Goal: Register for event/course

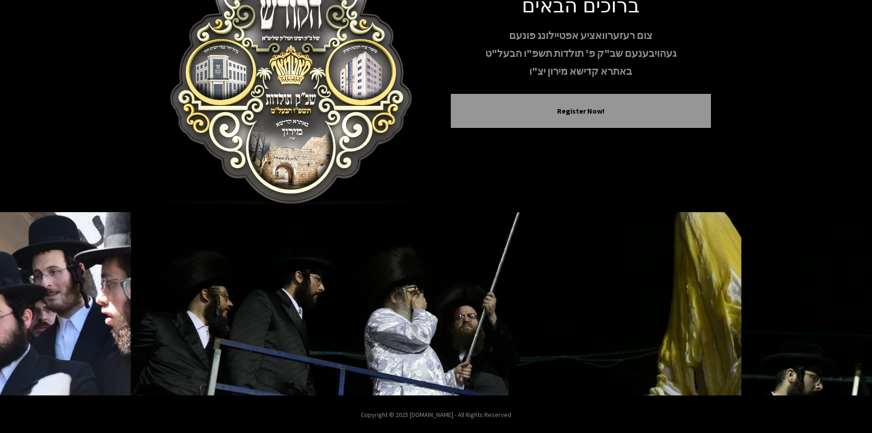
scroll to position [79, 0]
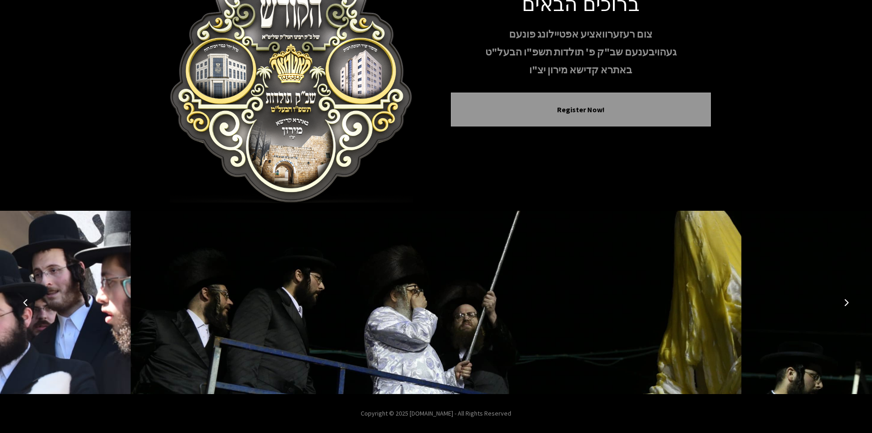
click at [844, 309] on button "Next image" at bounding box center [847, 302] width 22 height 22
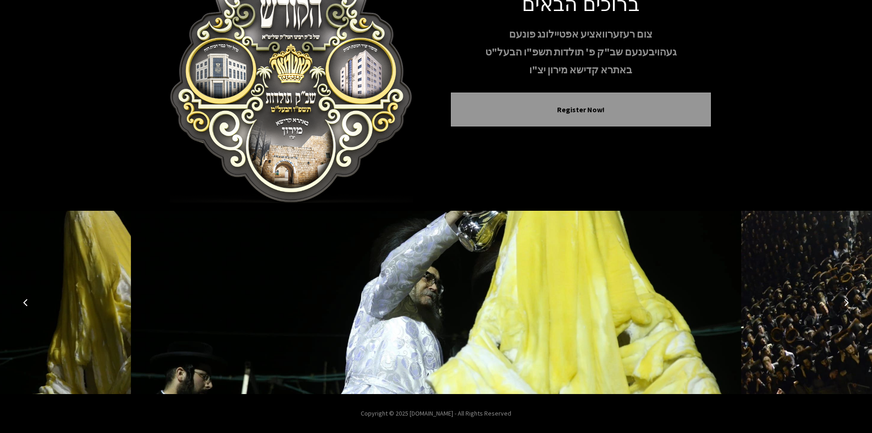
click at [845, 300] on icon "Next image" at bounding box center [846, 302] width 7 height 7
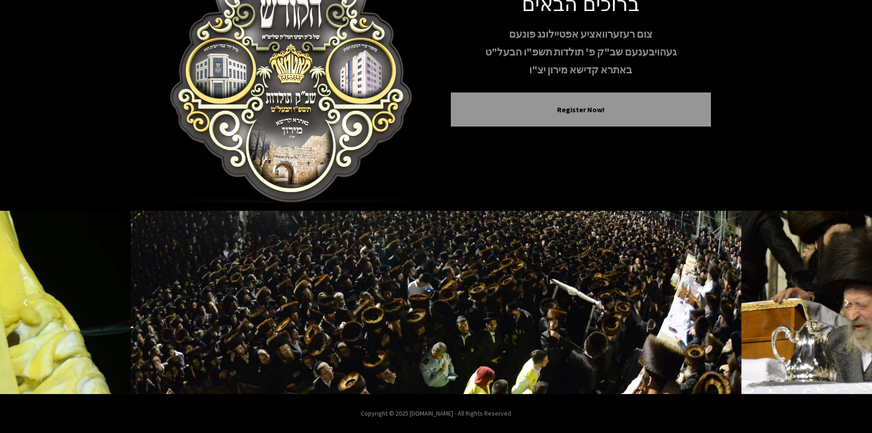
click at [845, 300] on icon "Next image" at bounding box center [846, 302] width 7 height 7
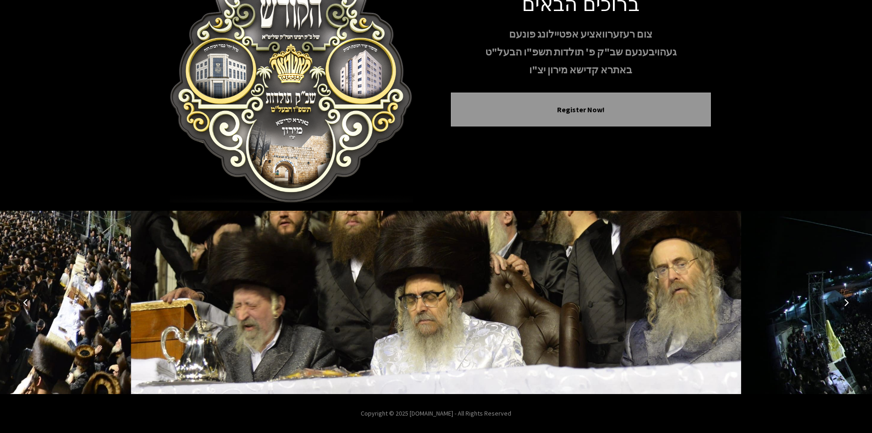
click at [843, 303] on button "Next image" at bounding box center [847, 302] width 22 height 22
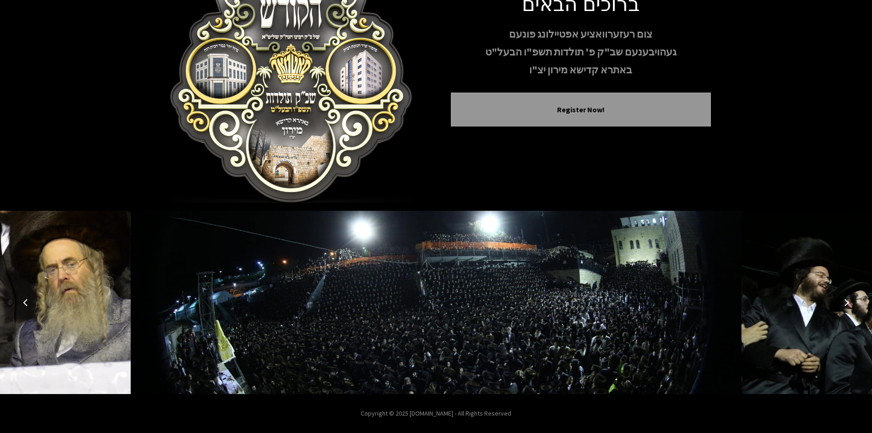
click at [843, 303] on button "Next image" at bounding box center [847, 302] width 22 height 22
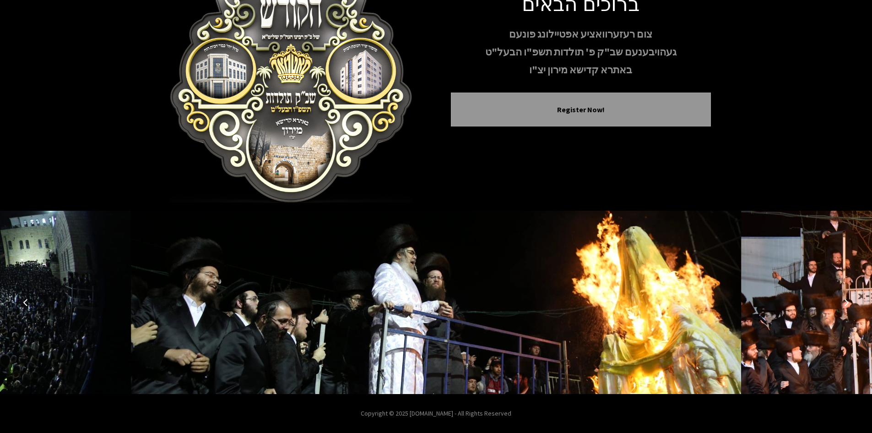
click at [843, 303] on button "Next image" at bounding box center [847, 302] width 22 height 22
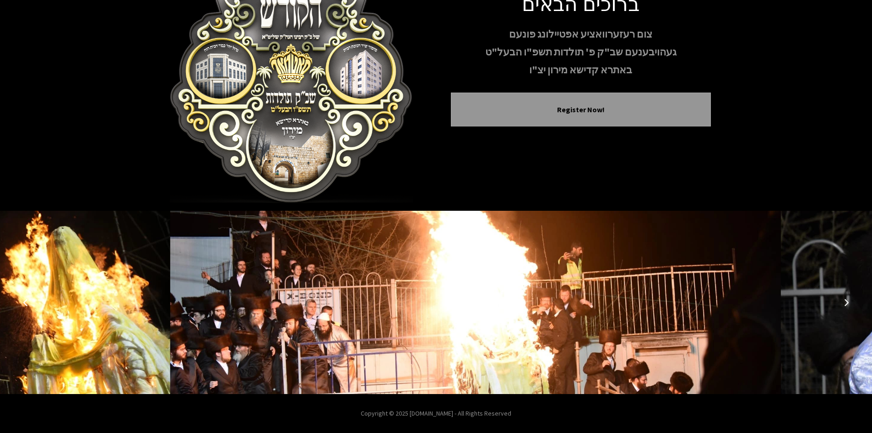
click at [843, 303] on button "Next image" at bounding box center [847, 302] width 22 height 22
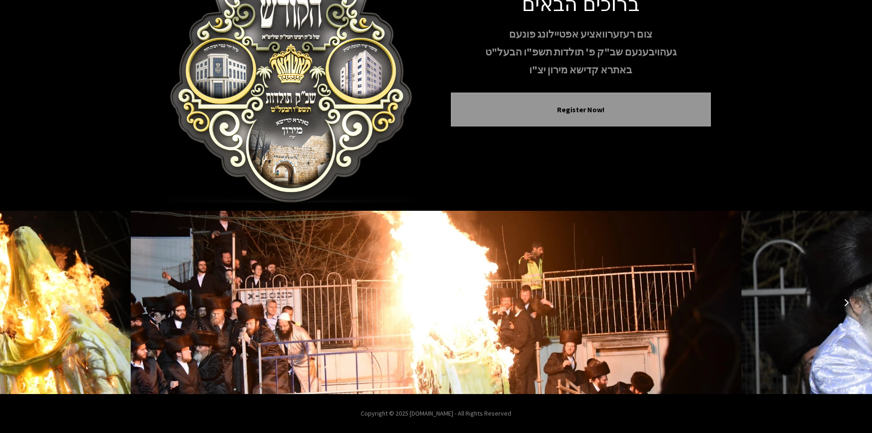
click at [845, 303] on icon "Next image" at bounding box center [846, 302] width 7 height 7
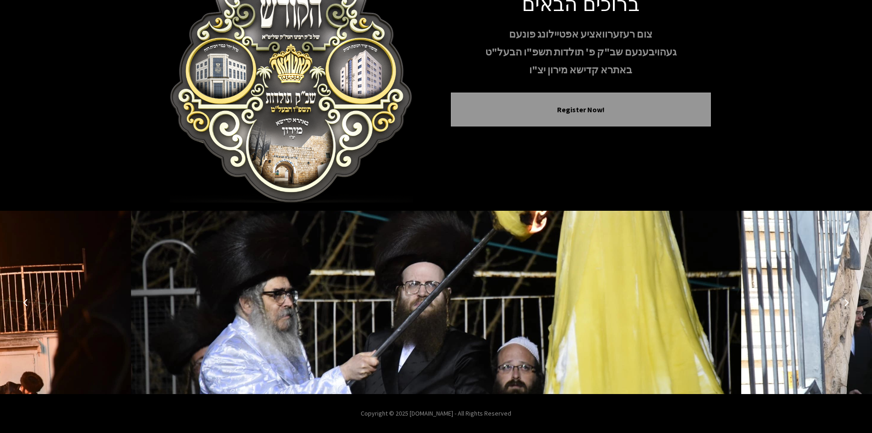
click at [846, 302] on icon "Next image" at bounding box center [846, 302] width 7 height 7
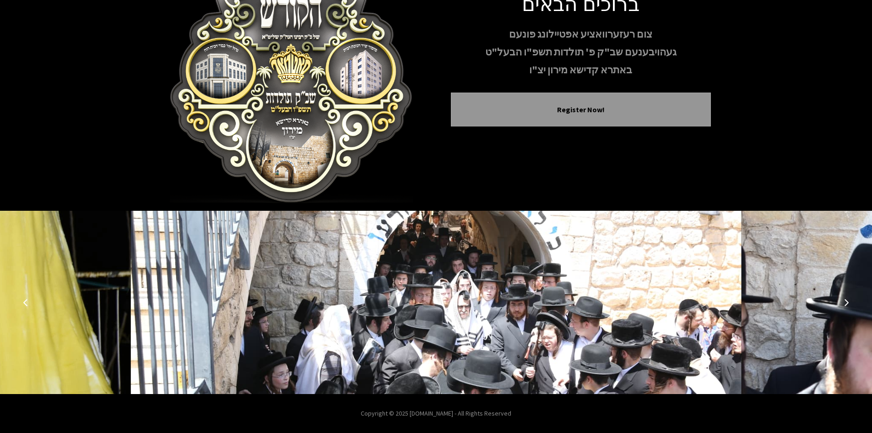
scroll to position [0, 0]
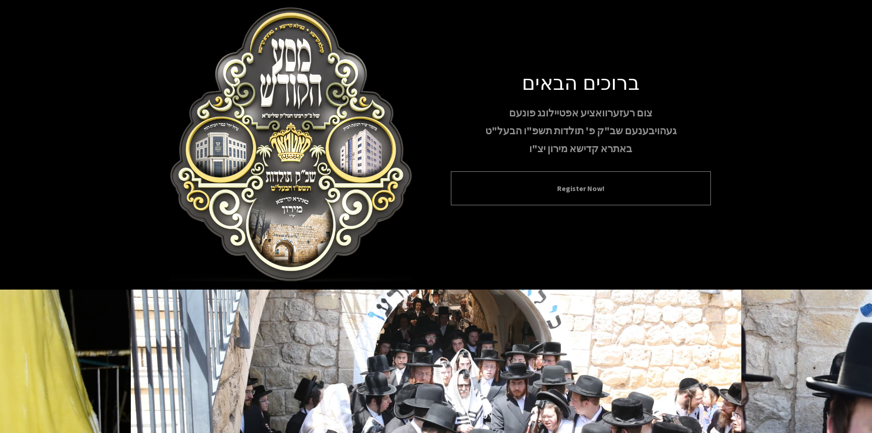
click at [587, 180] on div "Register Now!" at bounding box center [581, 188] width 260 height 34
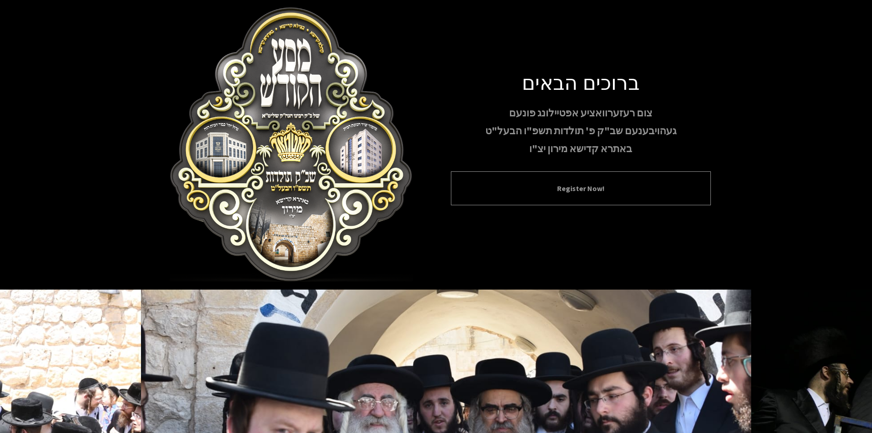
click at [580, 195] on div "Register Now!" at bounding box center [581, 188] width 260 height 34
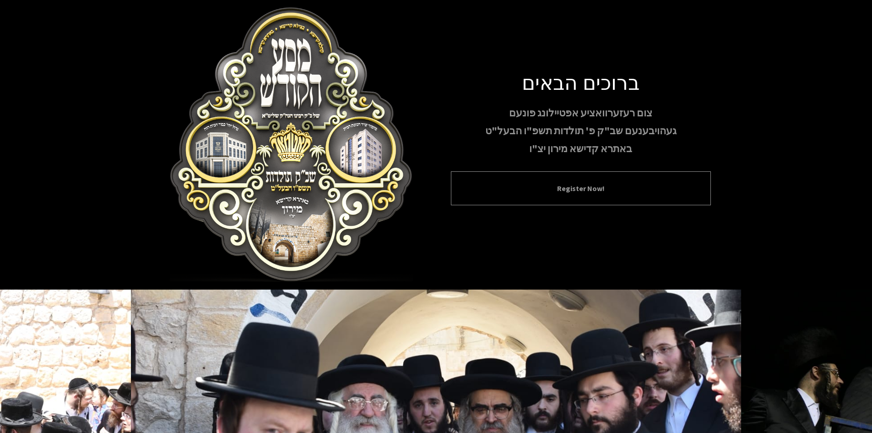
click at [577, 190] on button "Register Now!" at bounding box center [581, 188] width 237 height 11
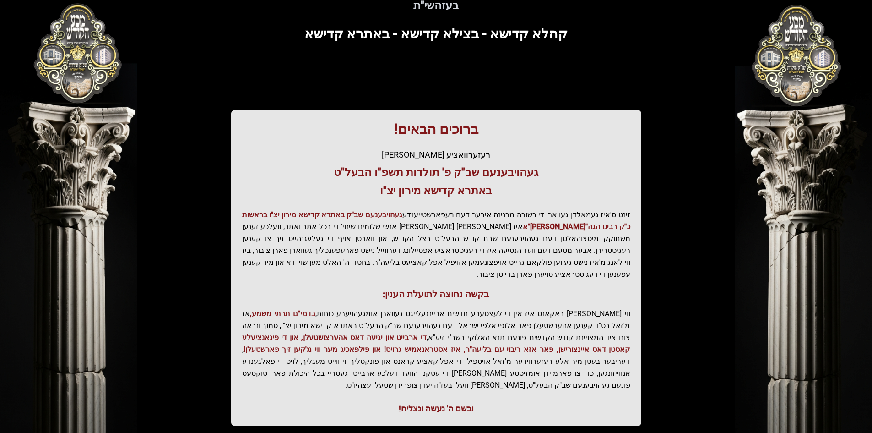
scroll to position [92, 0]
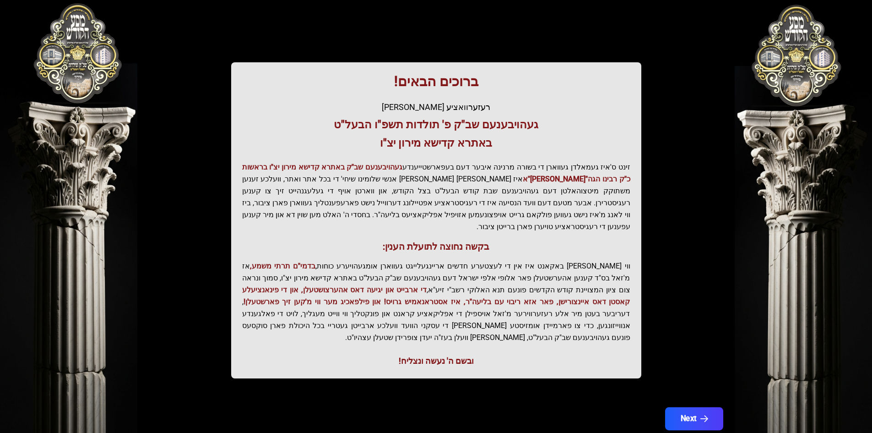
click at [695, 407] on button "Next" at bounding box center [694, 418] width 58 height 23
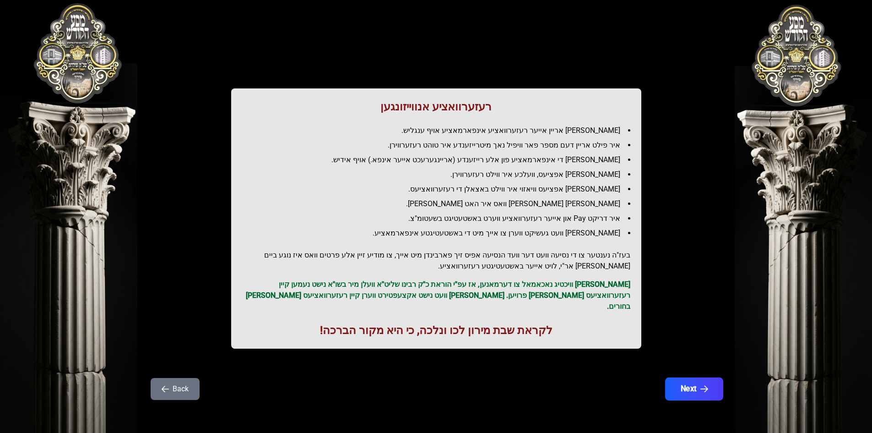
scroll to position [0, 0]
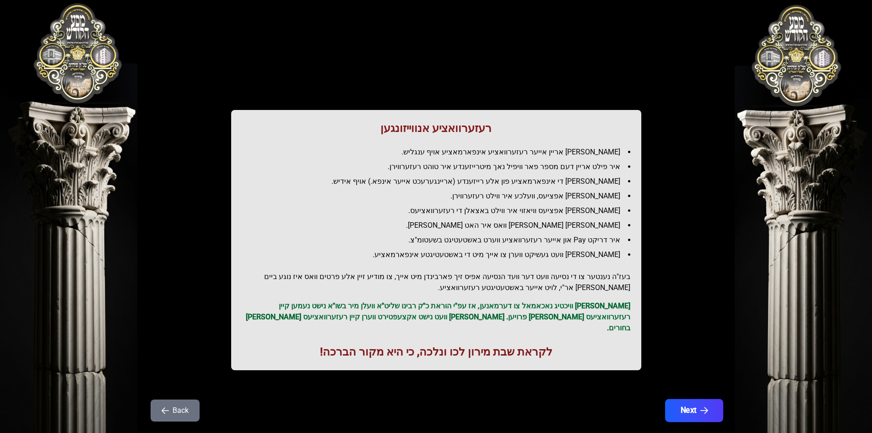
click at [696, 399] on button "Next" at bounding box center [694, 410] width 58 height 23
